Goal: Navigation & Orientation: Find specific page/section

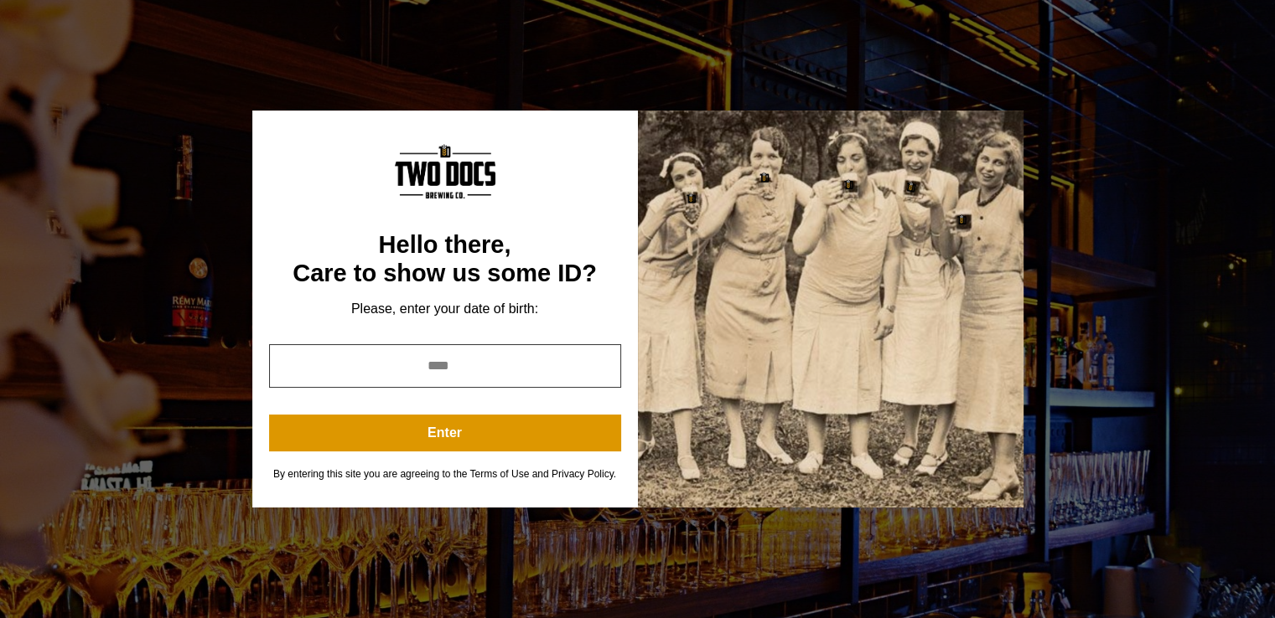
click at [437, 375] on input "year" at bounding box center [445, 366] width 352 height 44
type input "****"
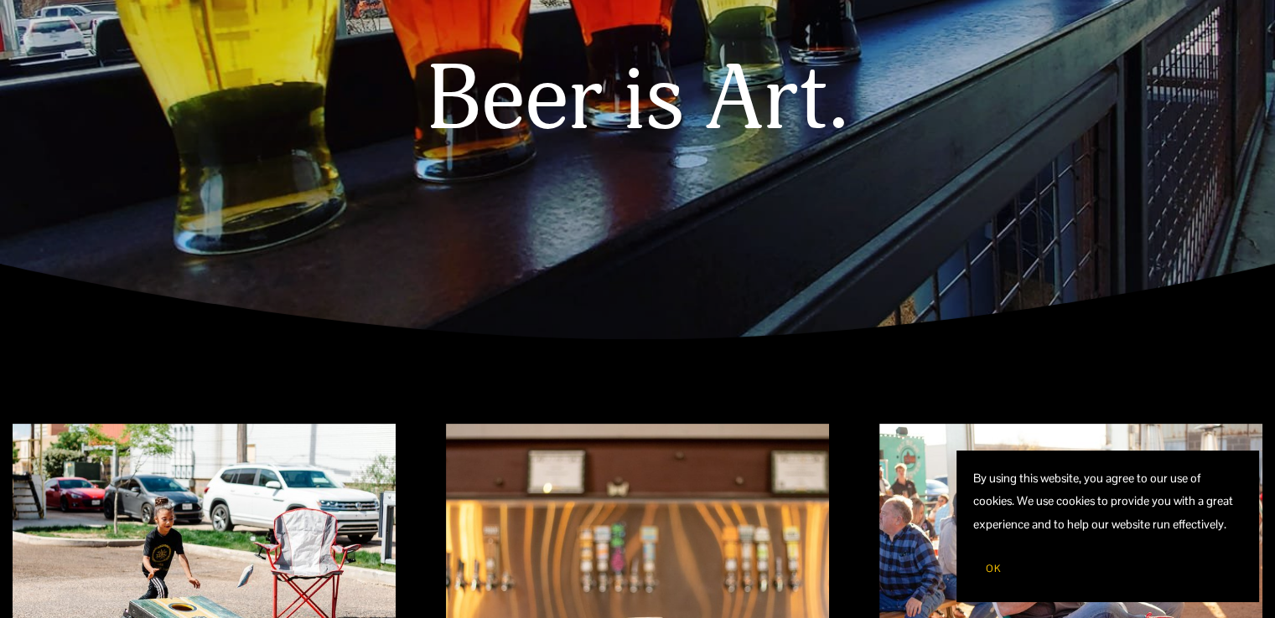
scroll to position [335, 0]
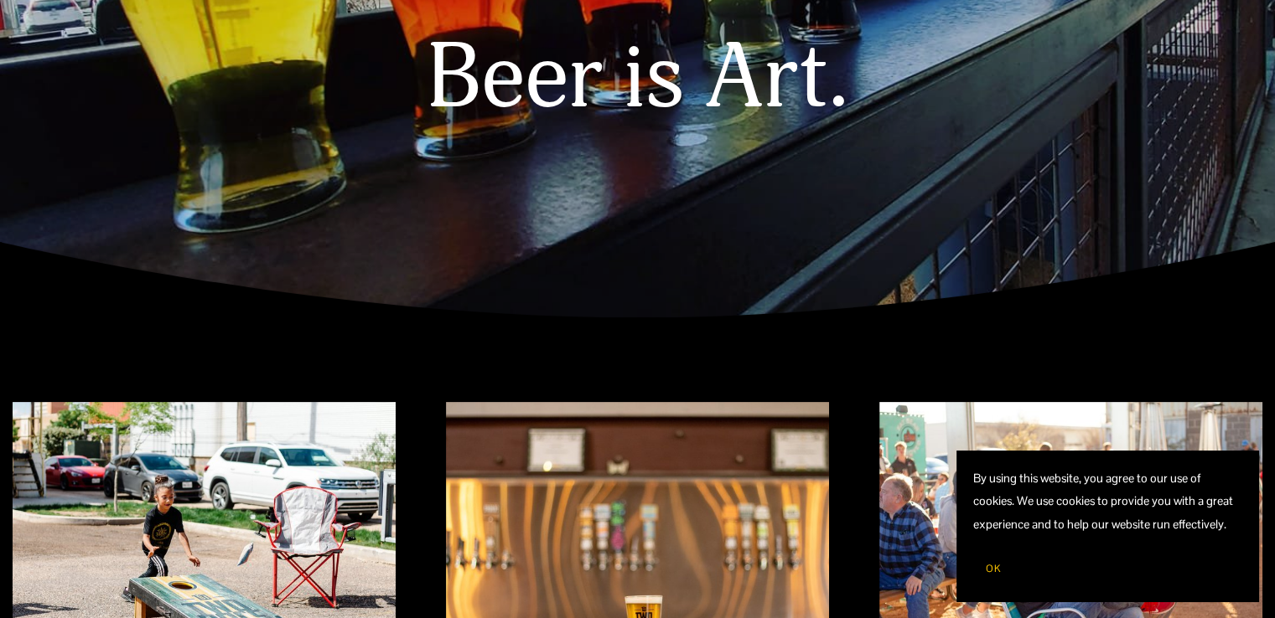
click at [991, 571] on span "OK" at bounding box center [993, 568] width 15 height 13
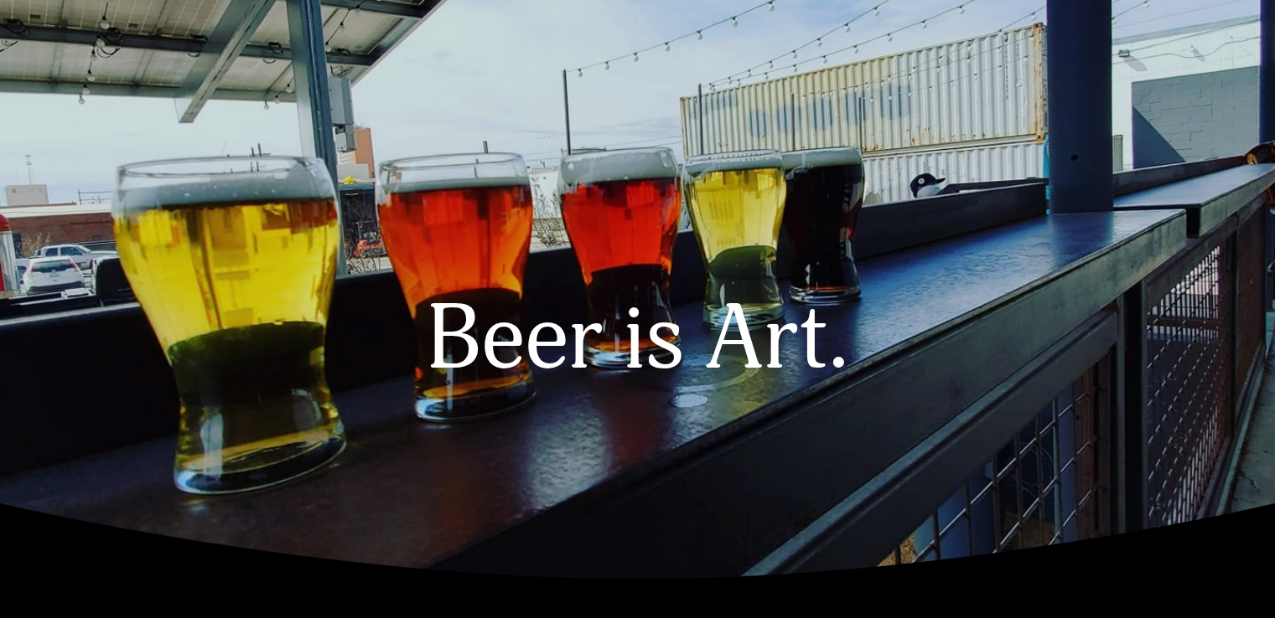
scroll to position [0, 0]
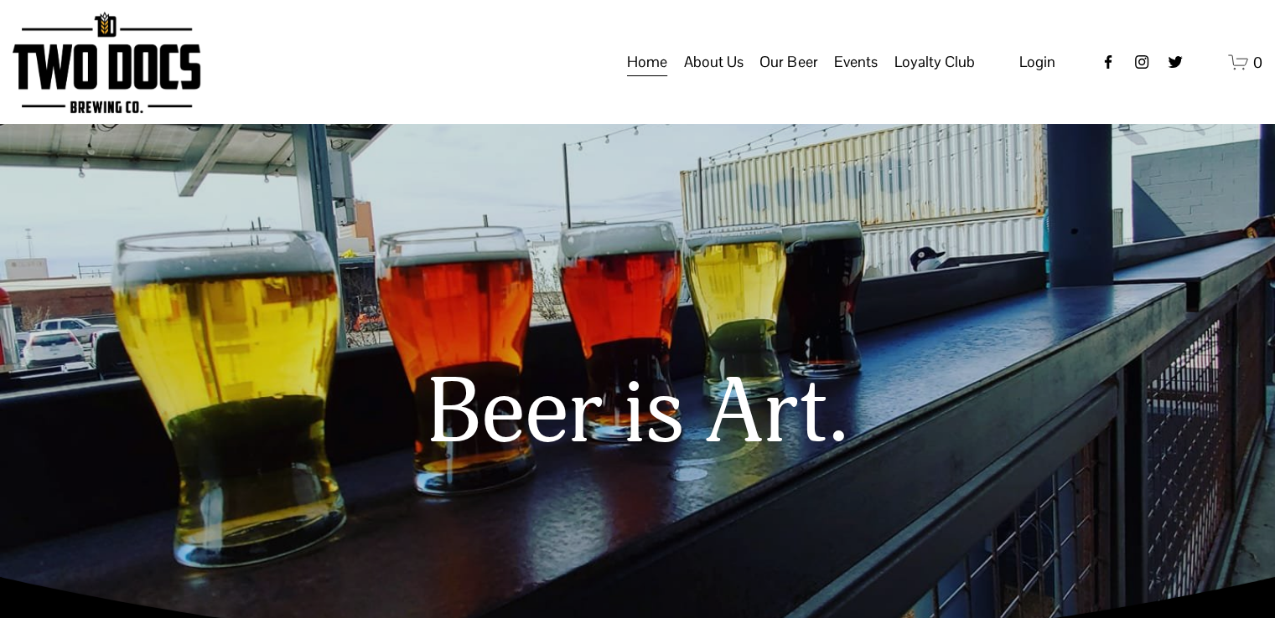
click at [778, 76] on span "Our Beer" at bounding box center [788, 62] width 58 height 28
click at [774, 75] on span "Our Beer" at bounding box center [788, 62] width 58 height 28
click at [773, 72] on span "Our Beer" at bounding box center [788, 62] width 58 height 28
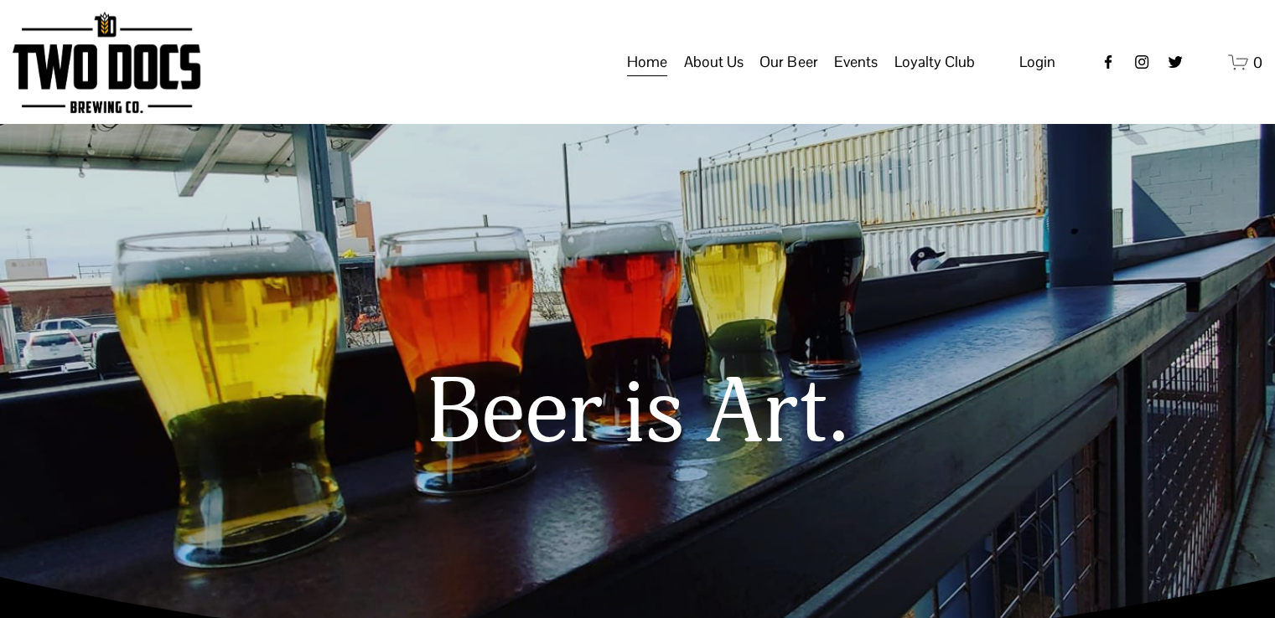
click at [771, 71] on span "Our Beer" at bounding box center [788, 62] width 58 height 28
click at [770, 70] on span "Our Beer" at bounding box center [788, 62] width 58 height 28
click at [771, 71] on span "Our Beer" at bounding box center [788, 62] width 58 height 28
click at [770, 72] on span "Our Beer" at bounding box center [788, 62] width 58 height 28
click at [769, 75] on span "Our Beer" at bounding box center [788, 62] width 58 height 28
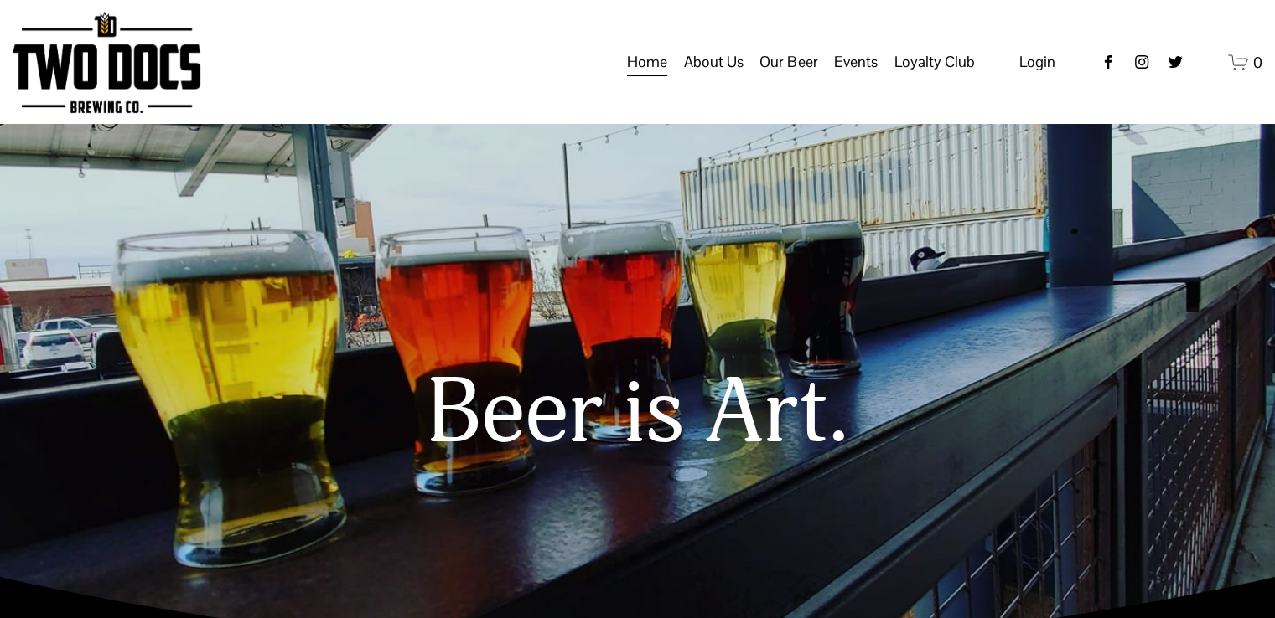
click at [769, 75] on span "Our Beer" at bounding box center [788, 62] width 58 height 28
click at [770, 75] on span "Our Beer" at bounding box center [788, 62] width 58 height 28
click at [769, 75] on span "Our Beer" at bounding box center [788, 62] width 58 height 28
click at [768, 75] on span "Our Beer" at bounding box center [788, 62] width 58 height 28
click at [768, 74] on span "Our Beer" at bounding box center [788, 62] width 58 height 28
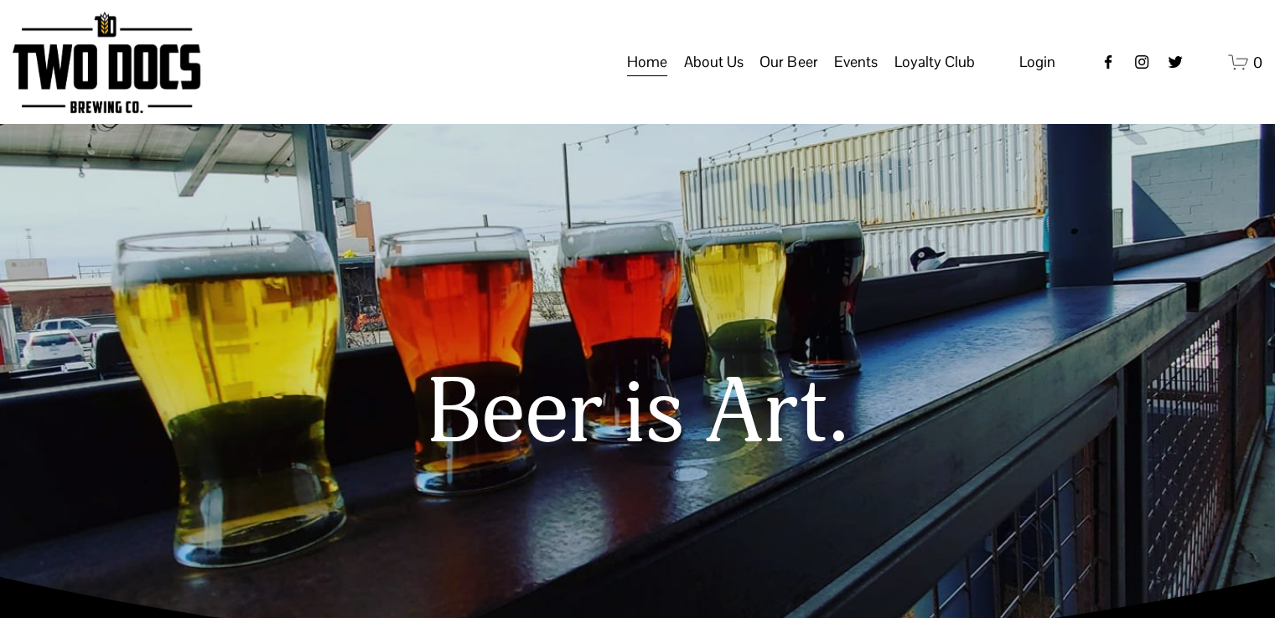
click at [768, 73] on span "Our Beer" at bounding box center [788, 62] width 58 height 28
click at [766, 72] on span "Our Beer" at bounding box center [788, 62] width 58 height 28
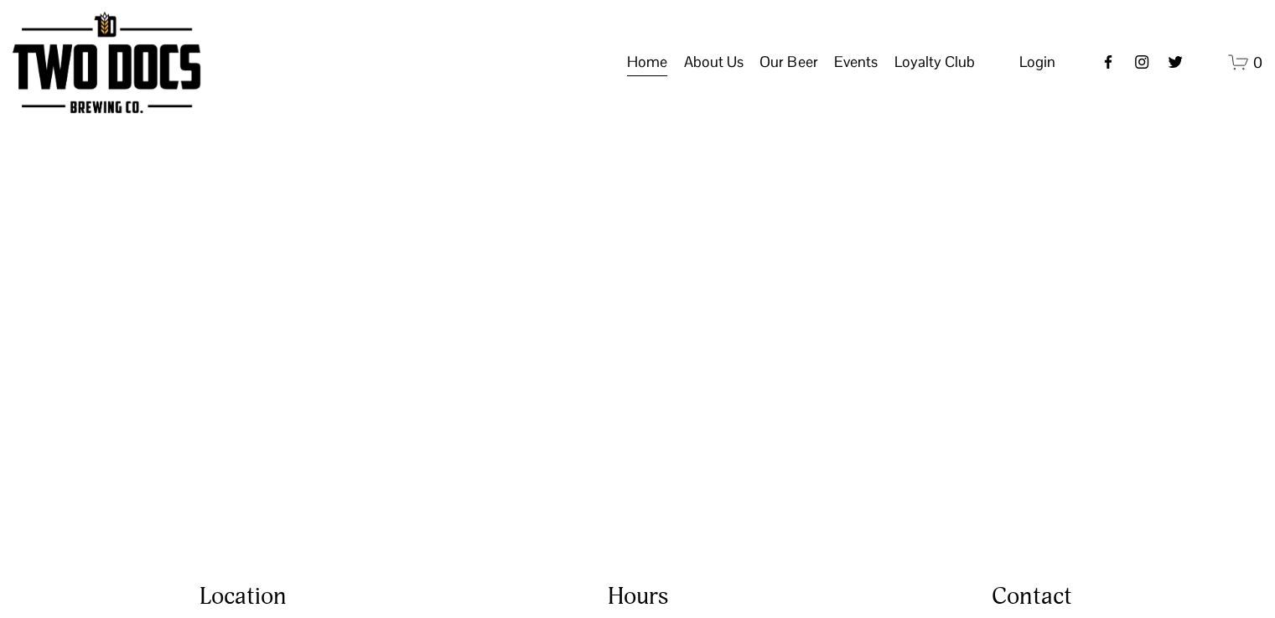
scroll to position [2595, 0]
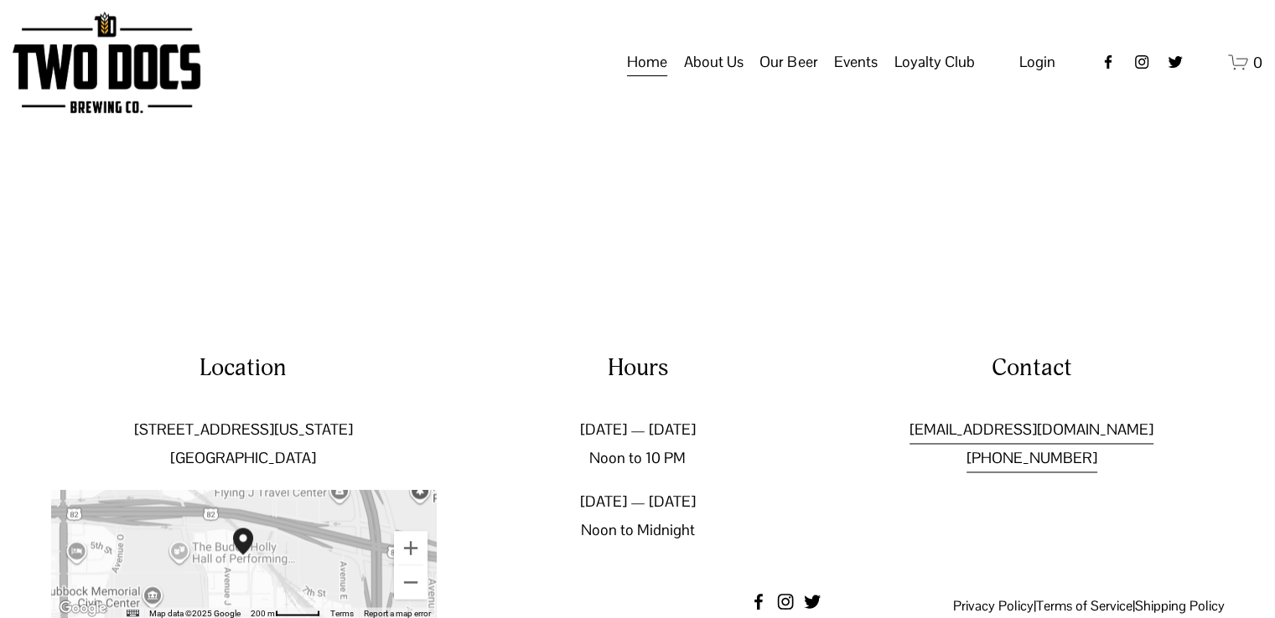
click at [779, 76] on span "Our Beer" at bounding box center [788, 62] width 58 height 28
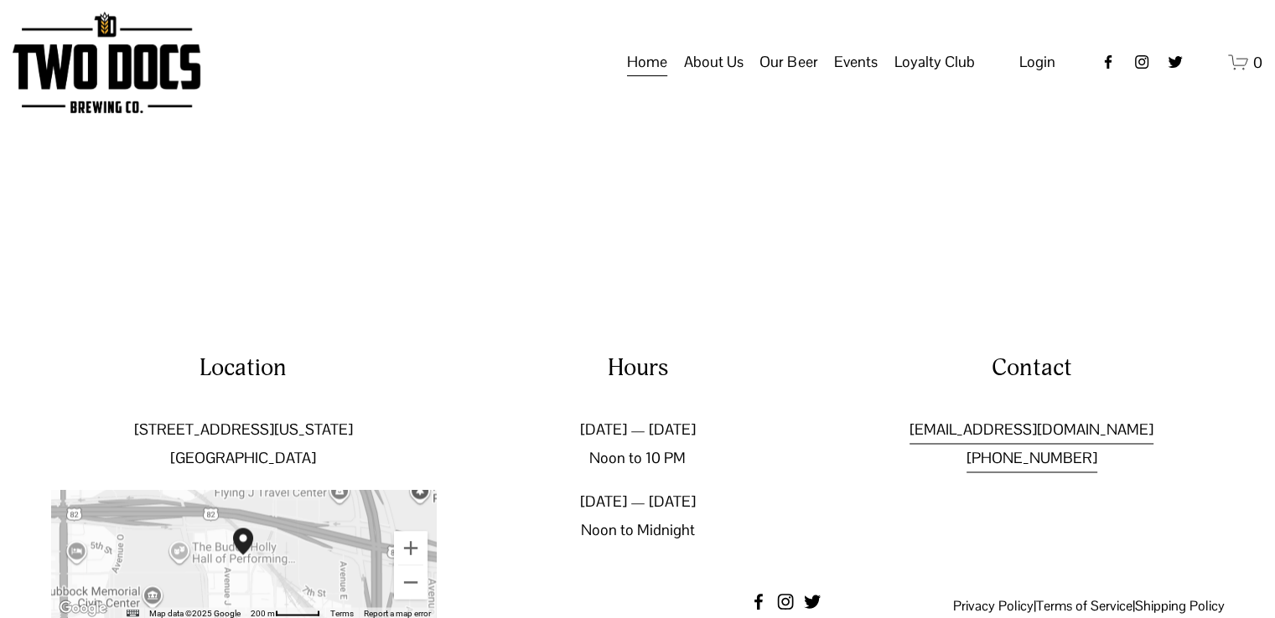
click at [779, 76] on span "Our Beer" at bounding box center [788, 62] width 58 height 28
drag, startPoint x: 779, startPoint y: 85, endPoint x: 703, endPoint y: 78, distance: 76.6
click at [779, 76] on span "Our Beer" at bounding box center [788, 62] width 58 height 28
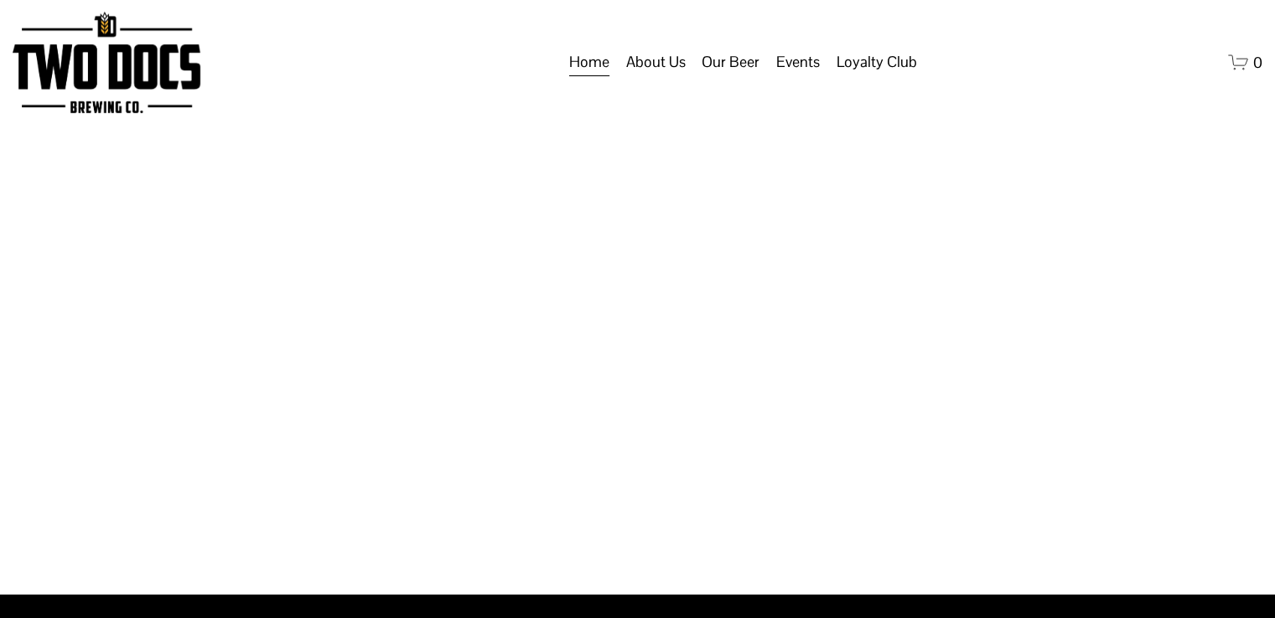
click at [789, 75] on span "Events" at bounding box center [798, 62] width 44 height 28
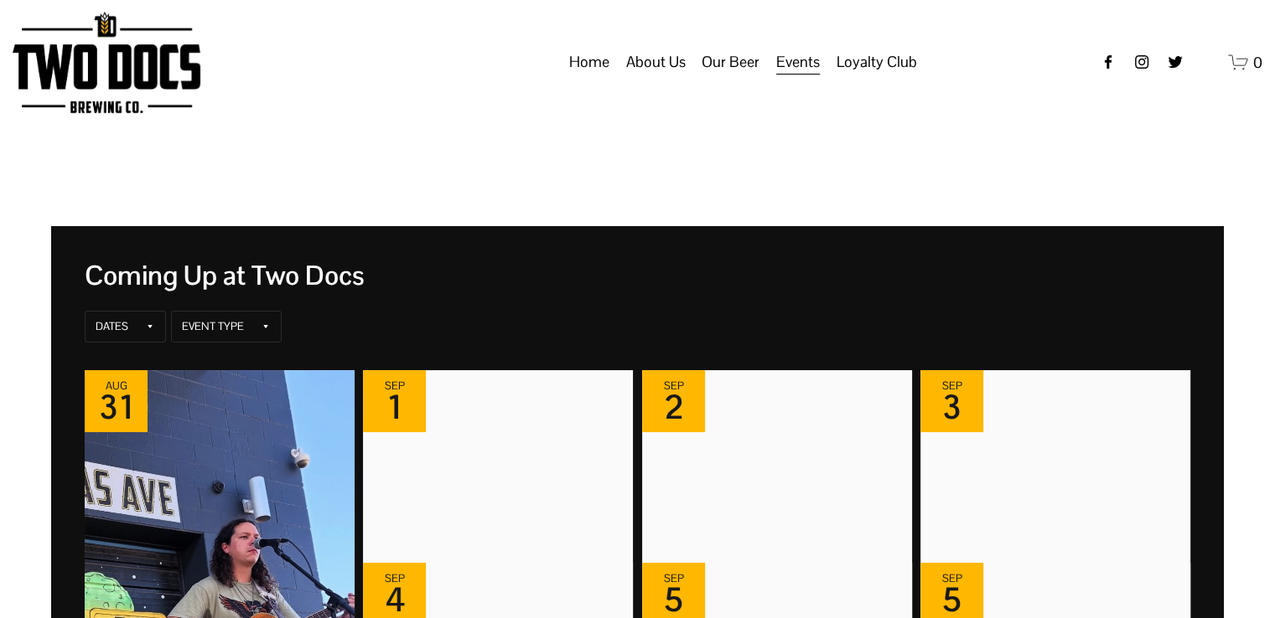
drag, startPoint x: 729, startPoint y: 76, endPoint x: 717, endPoint y: 80, distance: 13.3
click at [728, 76] on span "Our Beer" at bounding box center [730, 62] width 58 height 28
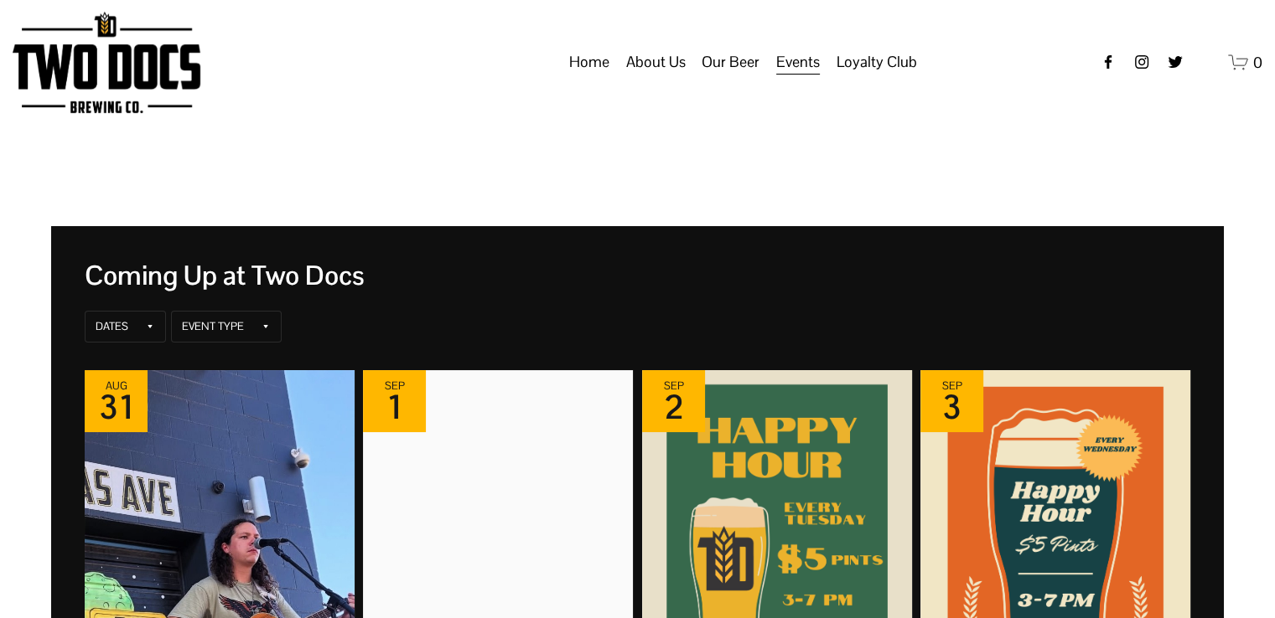
click at [717, 76] on span "Our Beer" at bounding box center [730, 62] width 58 height 28
click at [718, 76] on span "Our Beer" at bounding box center [730, 62] width 58 height 28
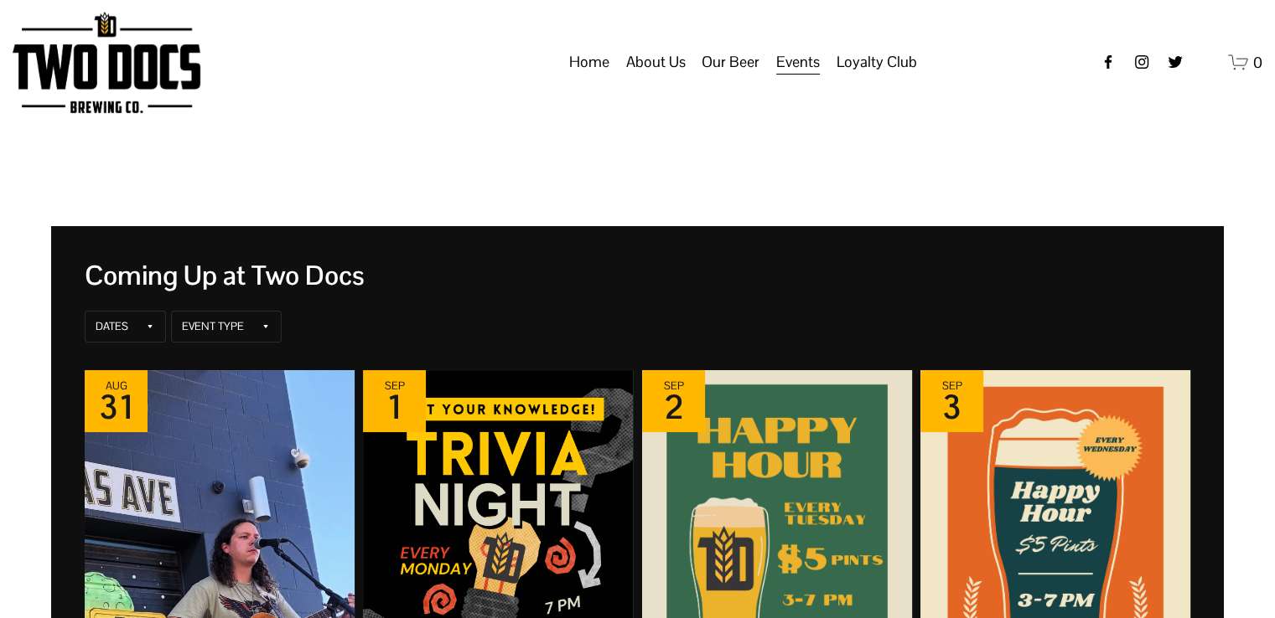
click at [686, 76] on span "About Us" at bounding box center [656, 62] width 60 height 28
click at [717, 76] on span "About Us" at bounding box center [714, 62] width 60 height 28
click at [781, 76] on span "Our Beer" at bounding box center [788, 62] width 58 height 28
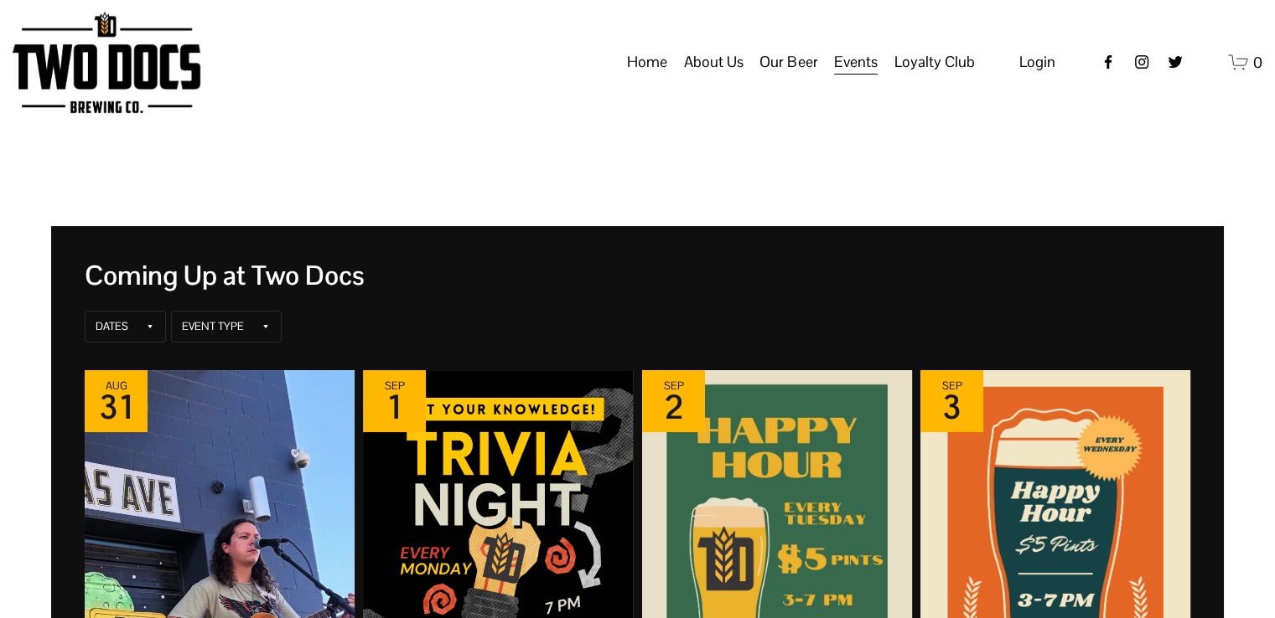
click at [780, 76] on span "Our Beer" at bounding box center [788, 62] width 58 height 28
click at [778, 76] on span "Our Beer" at bounding box center [788, 62] width 58 height 28
click at [794, 76] on span "Our Beer" at bounding box center [788, 62] width 58 height 28
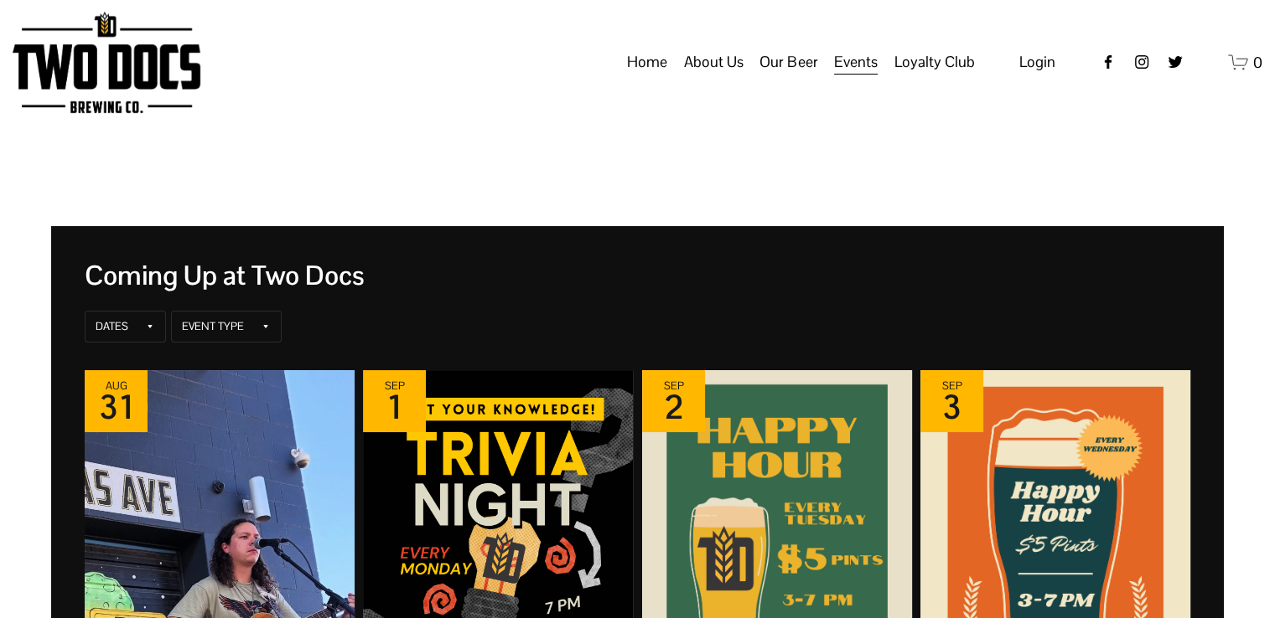
click at [794, 76] on span "Our Beer" at bounding box center [788, 62] width 58 height 28
click at [792, 76] on span "Our Beer" at bounding box center [788, 62] width 58 height 28
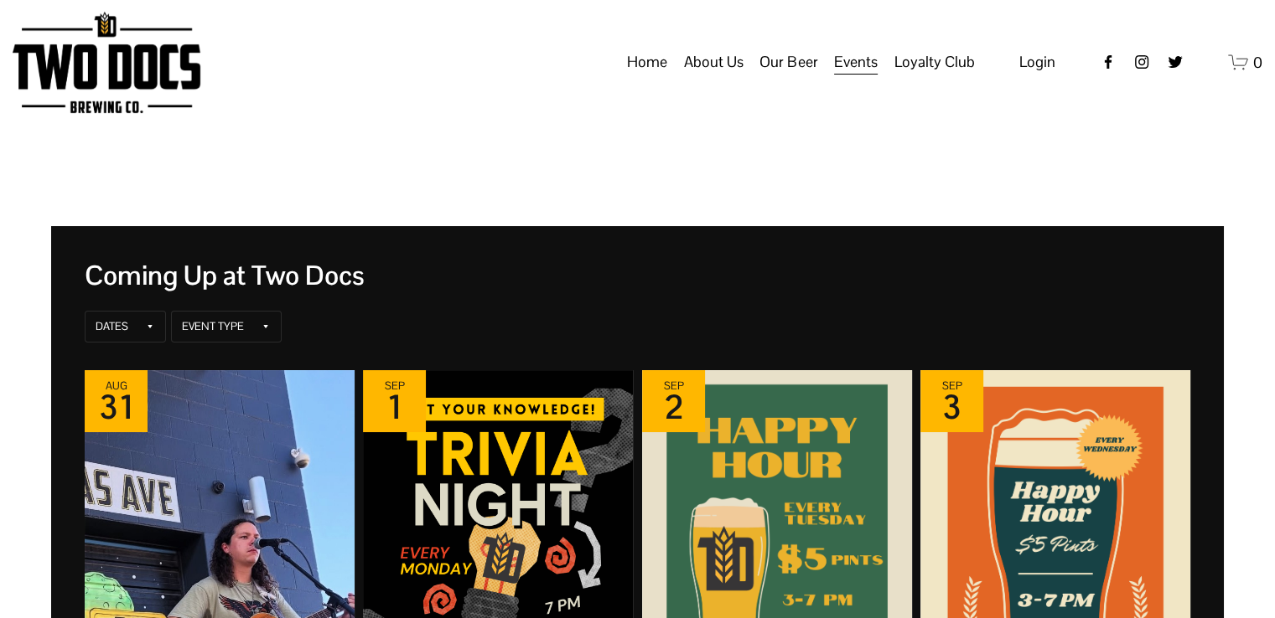
click at [791, 76] on span "Our Beer" at bounding box center [788, 62] width 58 height 28
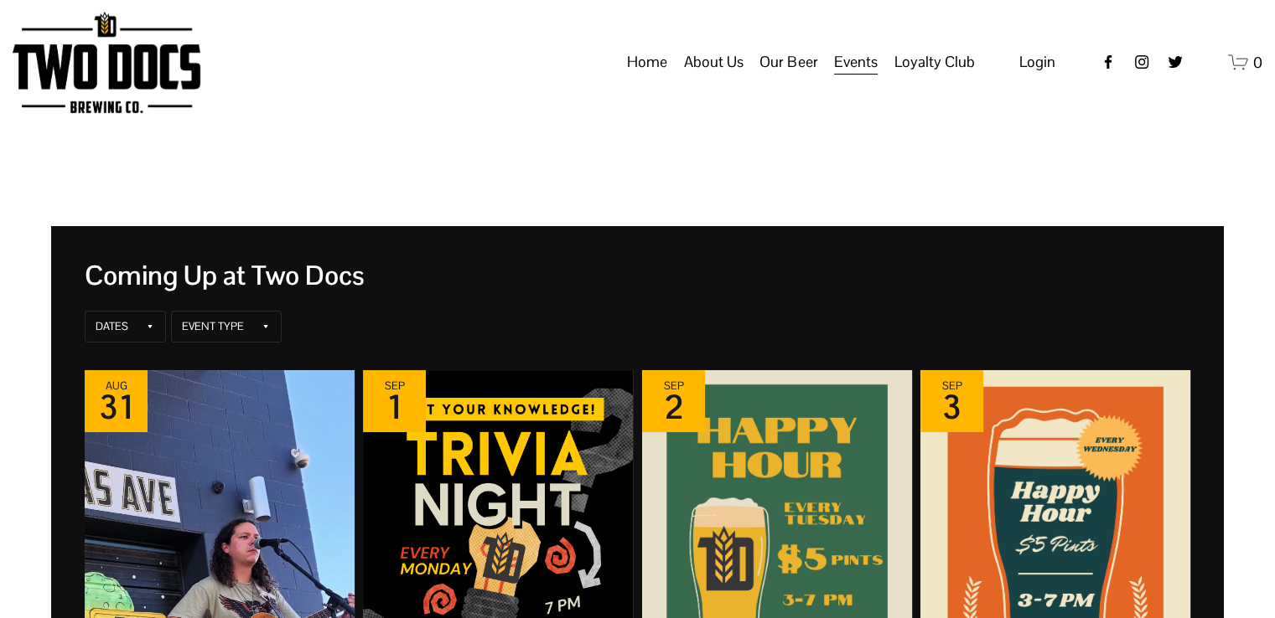
click at [791, 76] on span "Our Beer" at bounding box center [788, 62] width 58 height 28
click at [792, 75] on span "Our Beer" at bounding box center [788, 62] width 58 height 28
click at [793, 74] on span "Our Beer" at bounding box center [788, 62] width 58 height 28
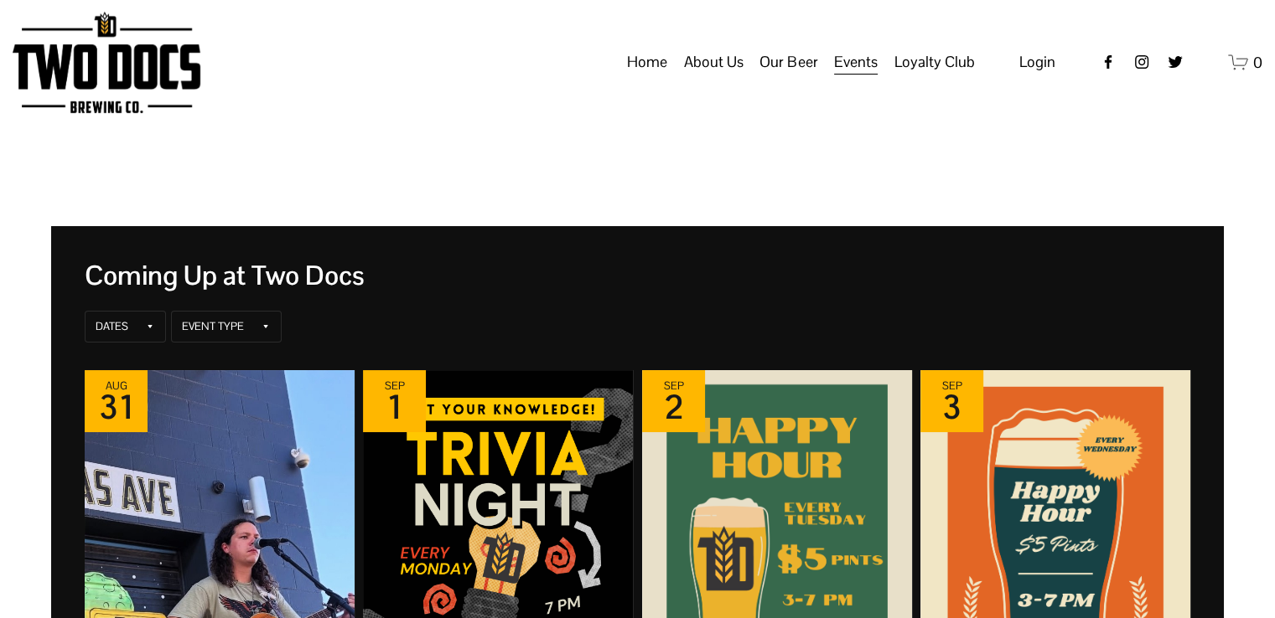
click at [793, 74] on span "Our Beer" at bounding box center [788, 62] width 58 height 28
click at [411, 78] on div "Home About Us Our Mission Green Initiative Our Beer Taproom Menu Distribution M…" at bounding box center [610, 62] width 729 height 32
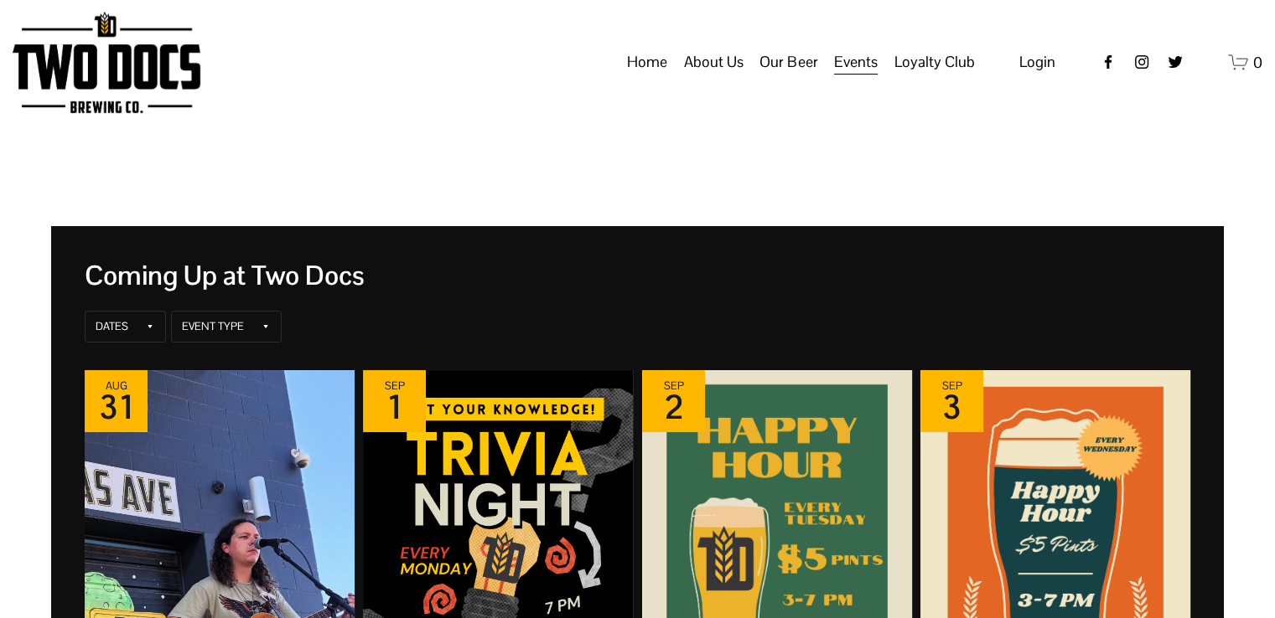
click at [785, 76] on span "Our Beer" at bounding box center [788, 62] width 58 height 28
click at [784, 76] on span "Our Beer" at bounding box center [788, 62] width 58 height 28
click at [792, 76] on span "Our Beer" at bounding box center [788, 62] width 58 height 28
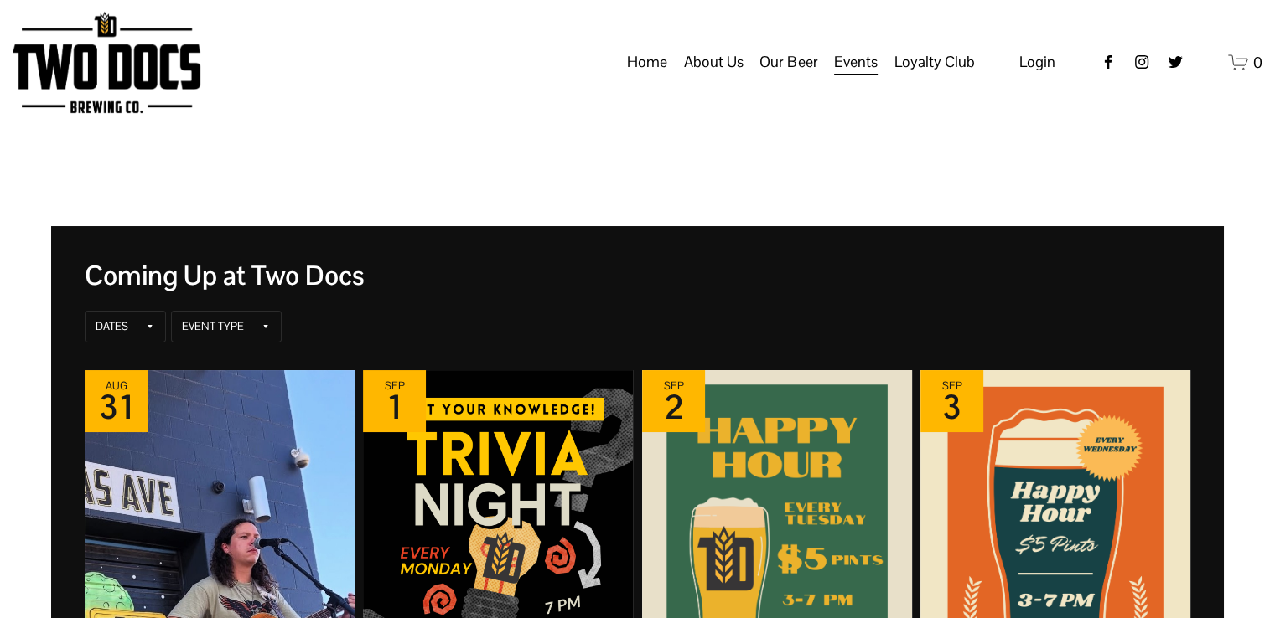
click at [792, 76] on span "Our Beer" at bounding box center [788, 62] width 58 height 28
click at [791, 75] on span "Our Beer" at bounding box center [788, 62] width 58 height 28
click at [790, 75] on span "Our Beer" at bounding box center [788, 62] width 58 height 28
click at [789, 74] on span "Our Beer" at bounding box center [788, 62] width 58 height 28
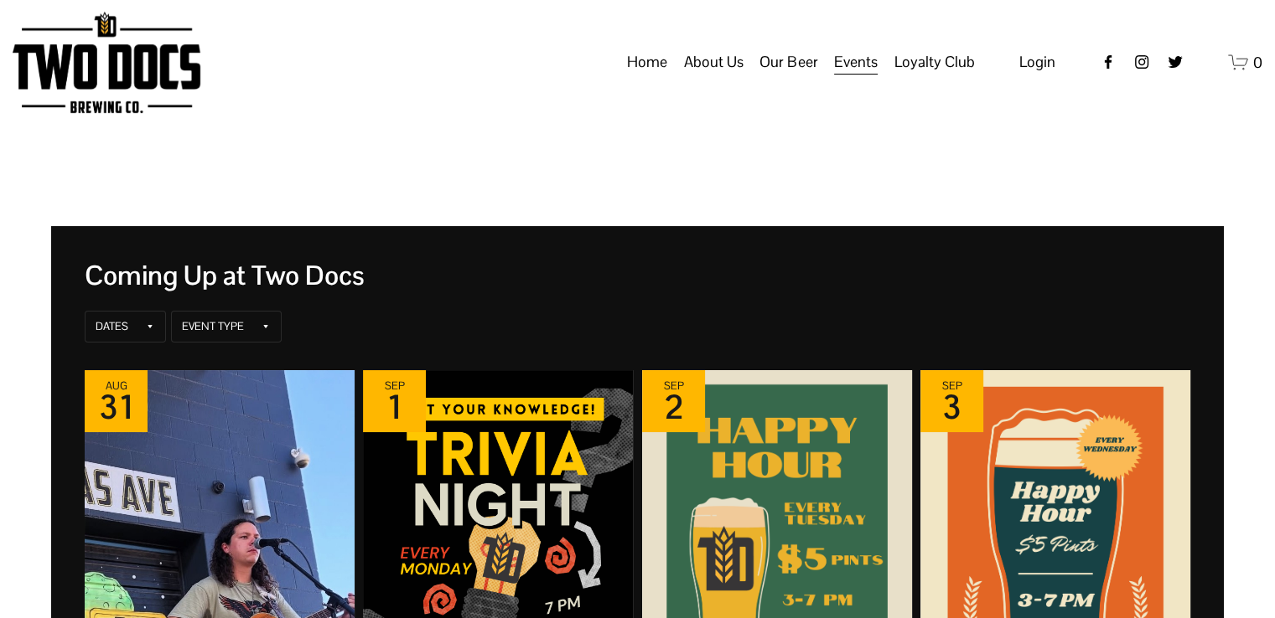
click at [789, 74] on span "Our Beer" at bounding box center [788, 62] width 58 height 28
click at [789, 75] on span "Our Beer" at bounding box center [788, 62] width 58 height 28
click at [789, 74] on span "Our Beer" at bounding box center [788, 62] width 58 height 28
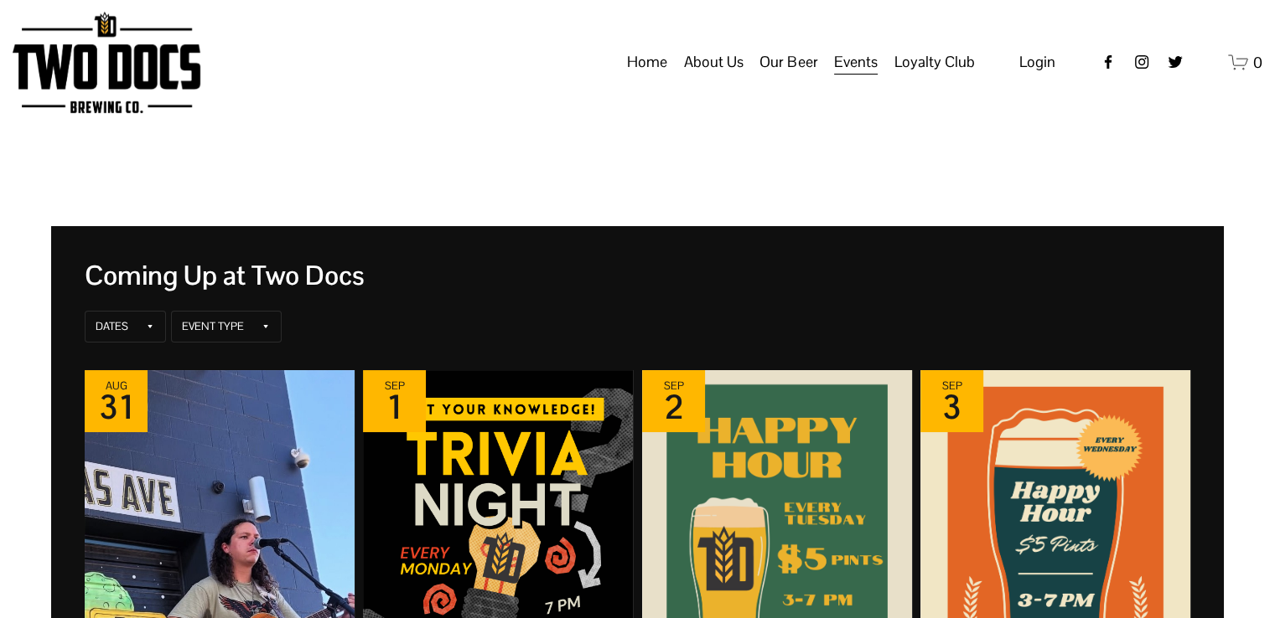
click at [789, 74] on span "Our Beer" at bounding box center [788, 62] width 58 height 28
click at [788, 74] on span "Our Beer" at bounding box center [788, 62] width 58 height 28
click at [788, 72] on span "Our Beer" at bounding box center [788, 62] width 58 height 28
click at [788, 71] on span "Our Beer" at bounding box center [788, 62] width 58 height 28
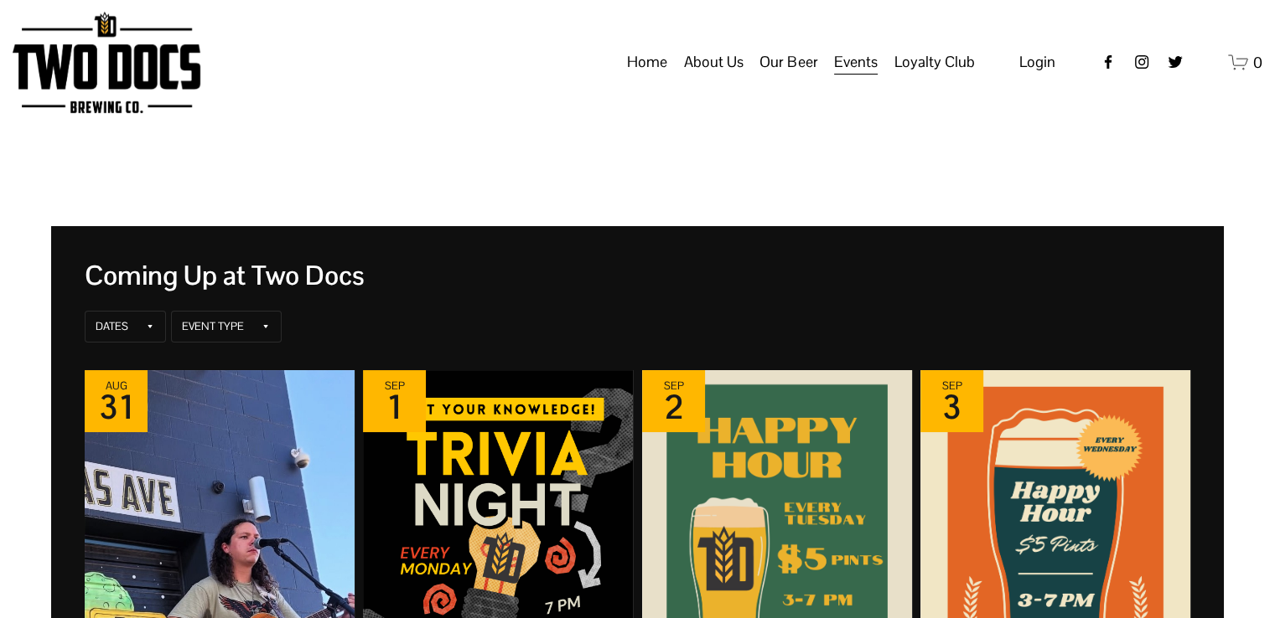
click at [788, 71] on span "Our Beer" at bounding box center [788, 62] width 58 height 28
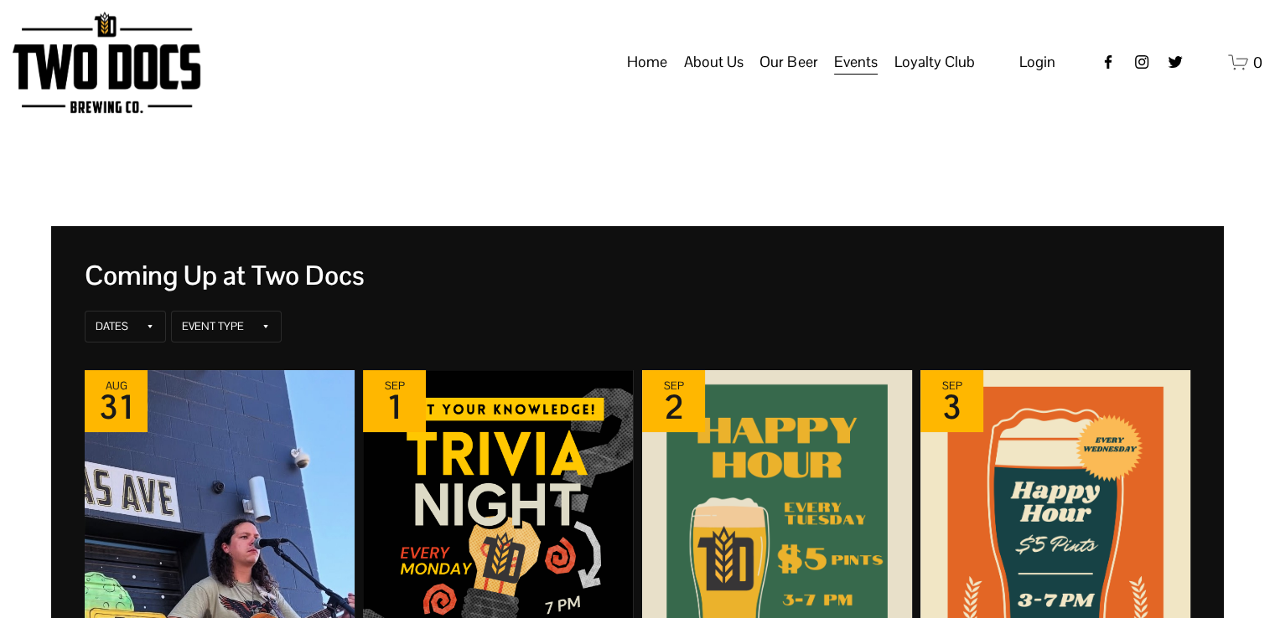
click at [788, 71] on span "Our Beer" at bounding box center [788, 62] width 58 height 28
click at [787, 71] on span "Our Beer" at bounding box center [788, 62] width 58 height 28
click at [785, 71] on span "Our Beer" at bounding box center [788, 62] width 58 height 28
click at [786, 69] on span "Our Beer" at bounding box center [788, 62] width 58 height 28
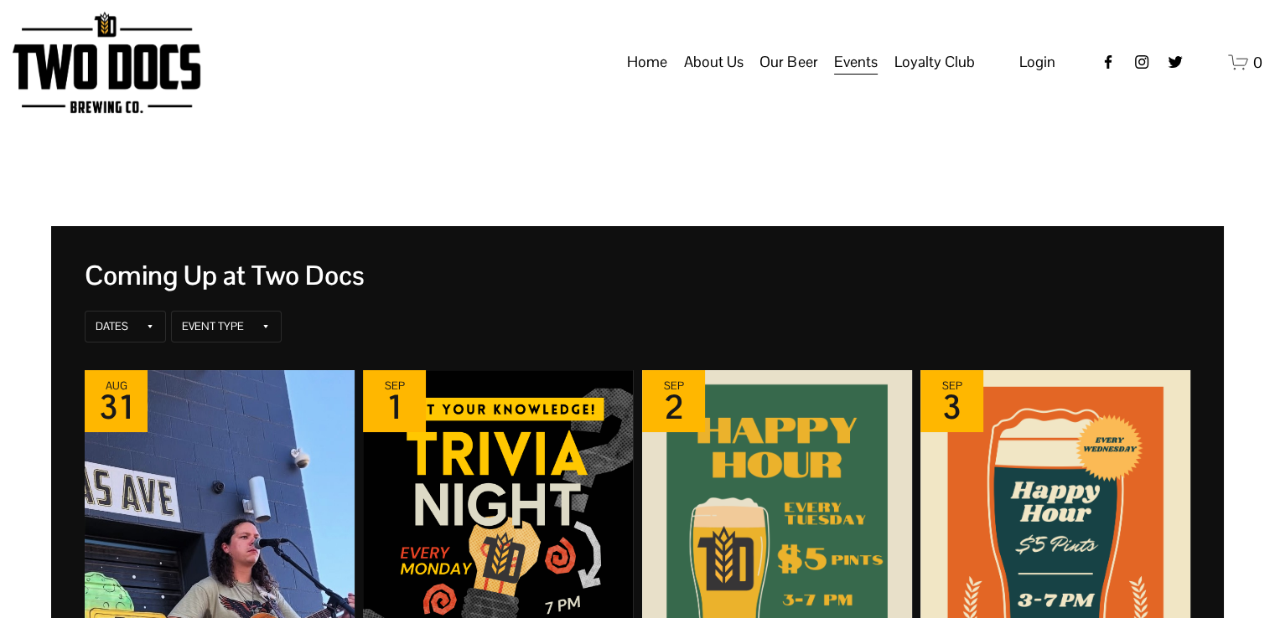
click at [785, 69] on span "Our Beer" at bounding box center [788, 62] width 58 height 28
click at [785, 68] on span "Our Beer" at bounding box center [788, 62] width 58 height 28
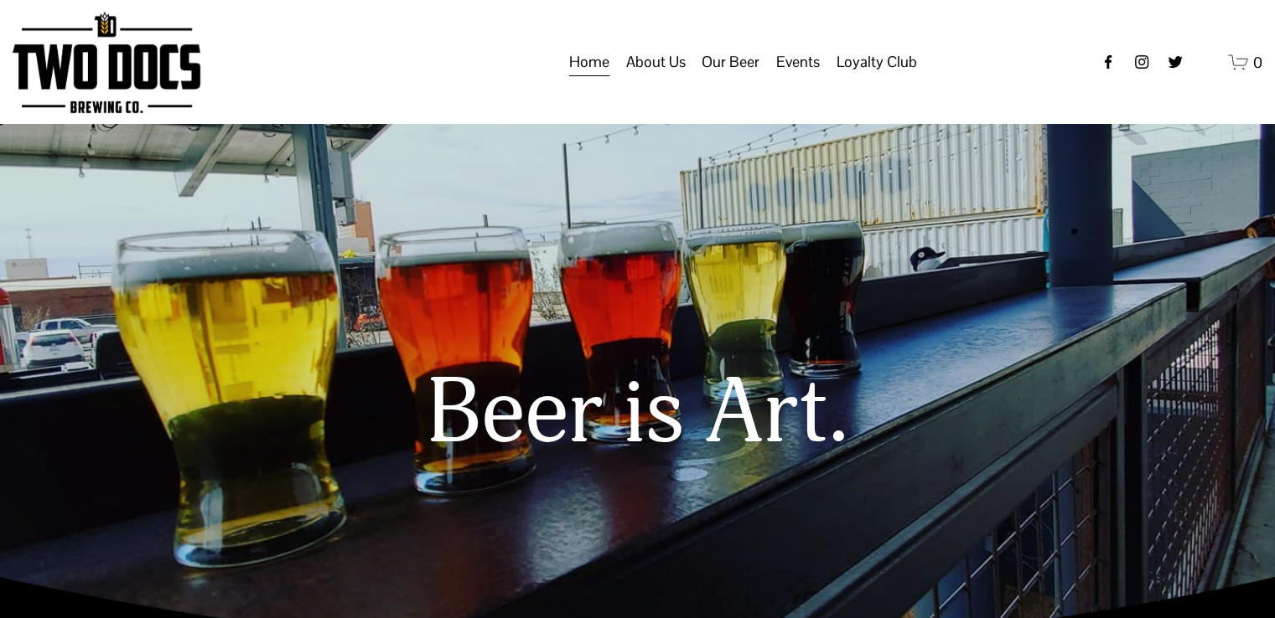
scroll to position [2595, 0]
